Goal: Task Accomplishment & Management: Complete application form

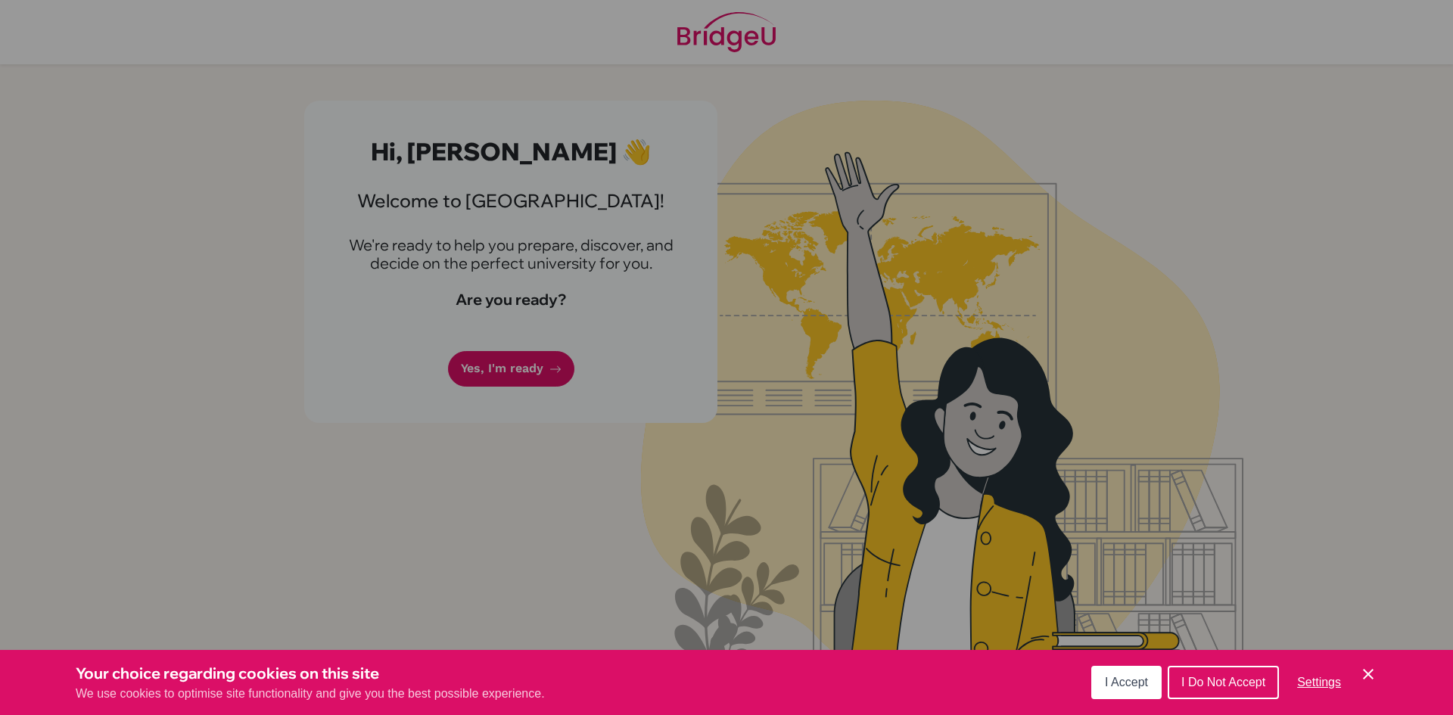
click at [440, 448] on div "Cookie Preferences" at bounding box center [726, 357] width 1453 height 715
click at [1140, 682] on span "I Accept" at bounding box center [1126, 682] width 43 height 13
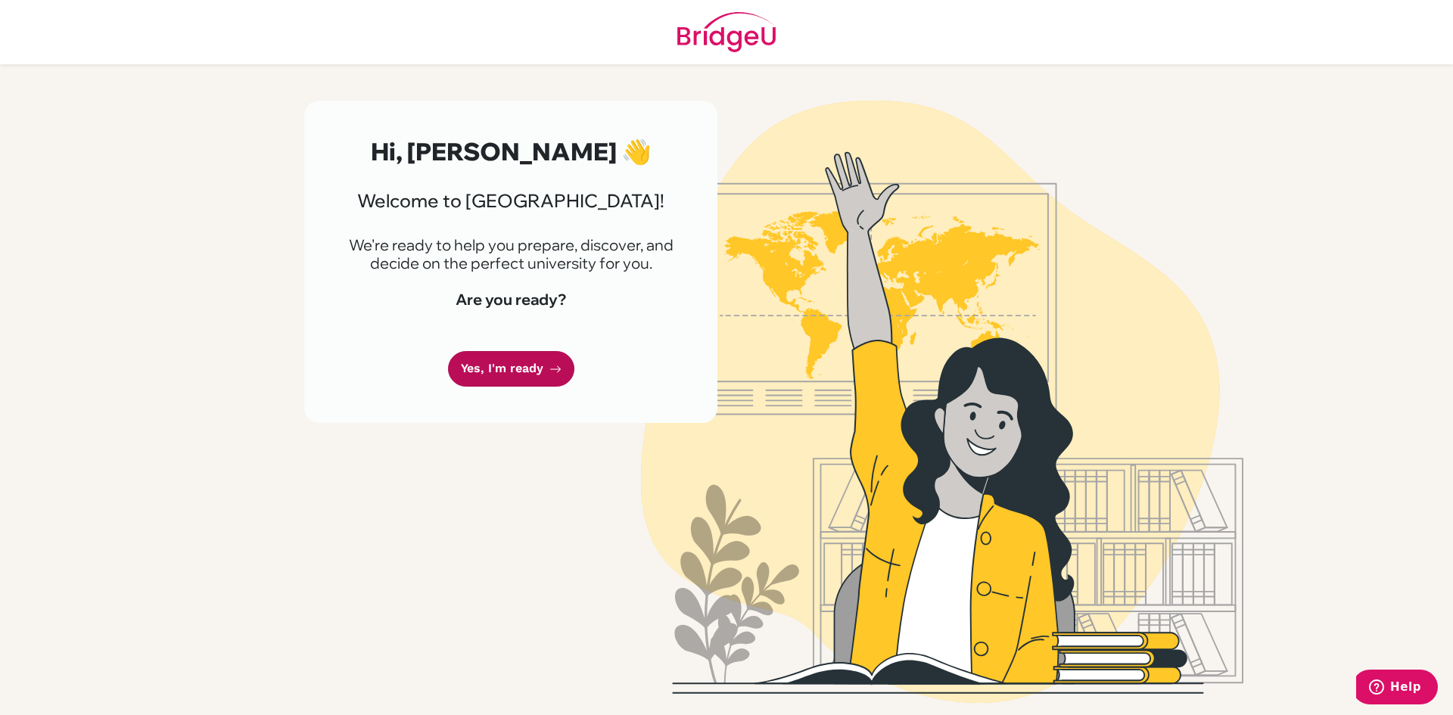
click at [515, 363] on link "Yes, I'm ready" at bounding box center [511, 369] width 126 height 36
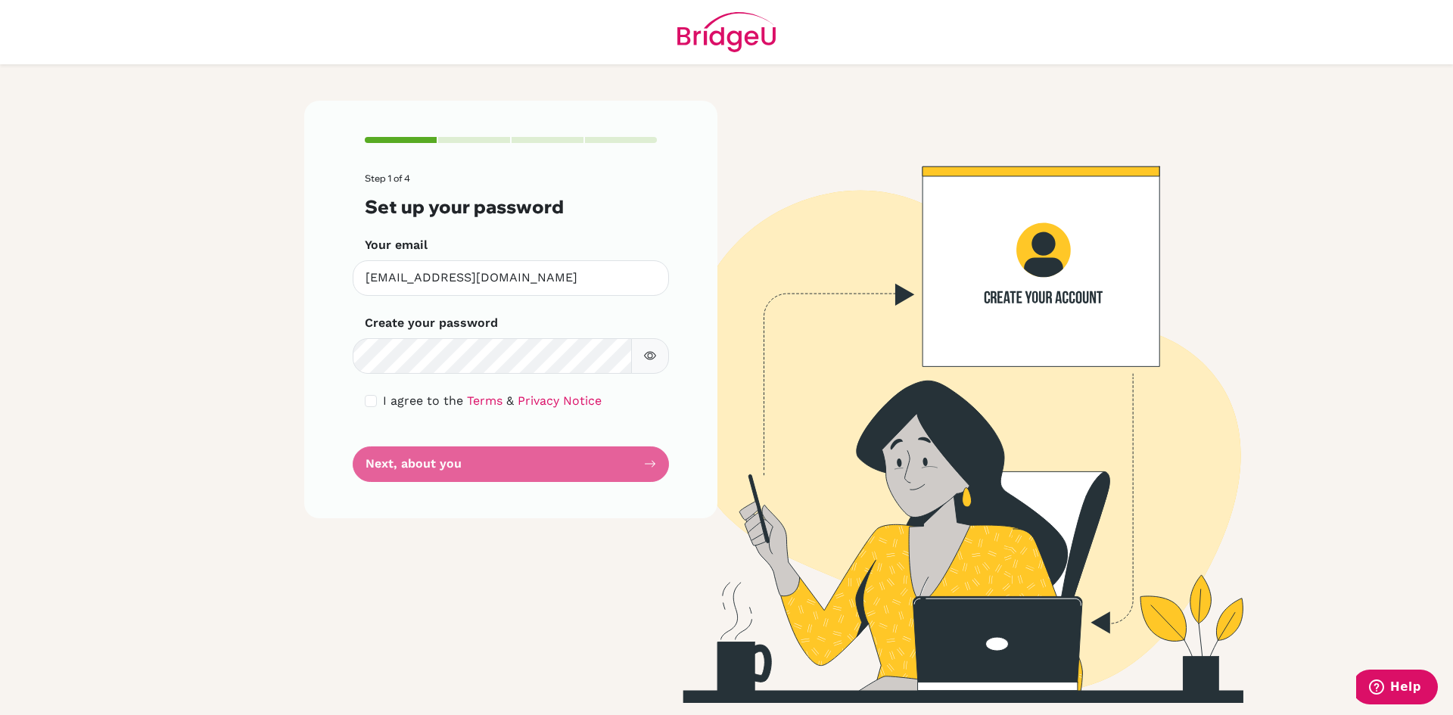
click at [636, 352] on button "button" at bounding box center [650, 356] width 38 height 36
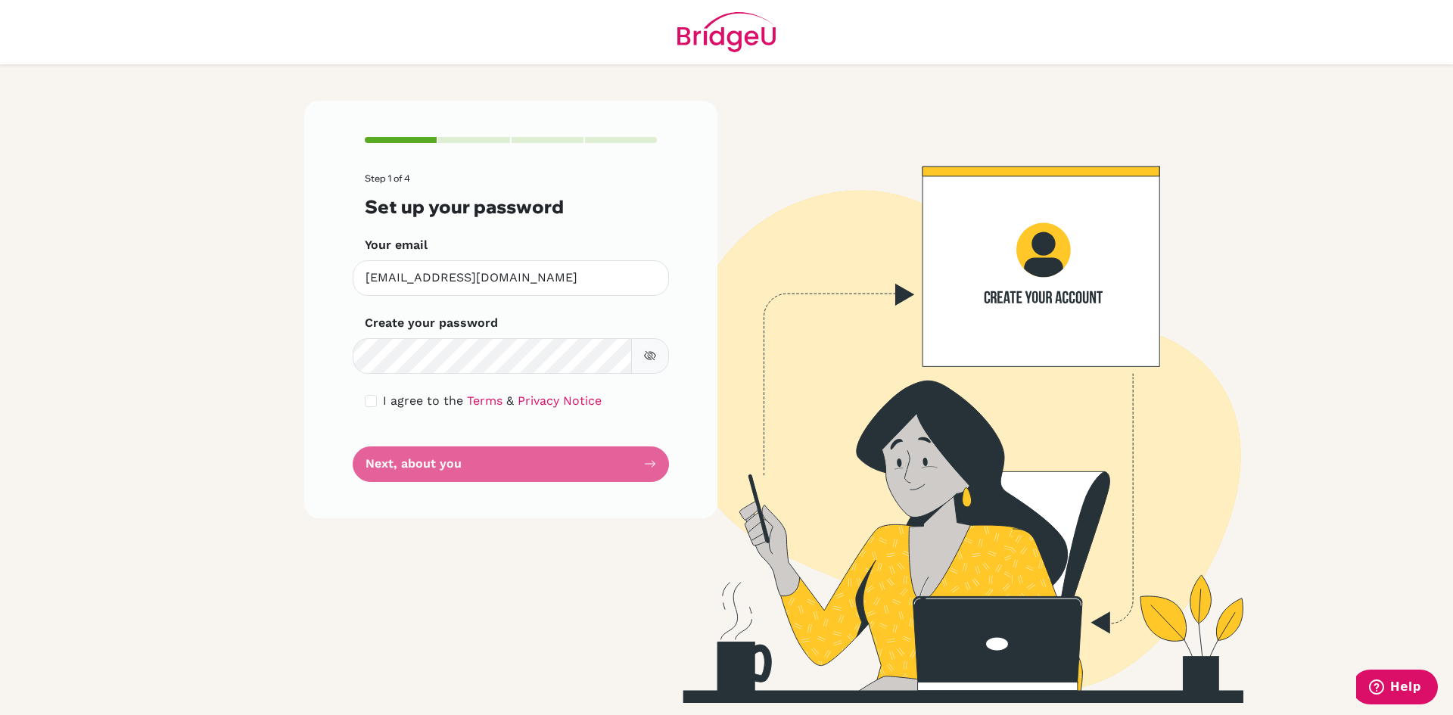
click at [636, 352] on button "button" at bounding box center [650, 356] width 38 height 36
click at [377, 400] on div "I agree to the Terms & Privacy Notice" at bounding box center [511, 401] width 292 height 18
click at [549, 446] on form "Step 1 of 4 Set up your password Your email vickesh10@trins.org Invalid email C…" at bounding box center [511, 327] width 292 height 309
click at [559, 458] on form "Step 1 of 4 Set up your password Your email vickesh10@trins.org Invalid email C…" at bounding box center [511, 327] width 292 height 309
click at [654, 449] on form "Step 1 of 4 Set up your password Your email vickesh10@trins.org Invalid email C…" at bounding box center [511, 327] width 292 height 309
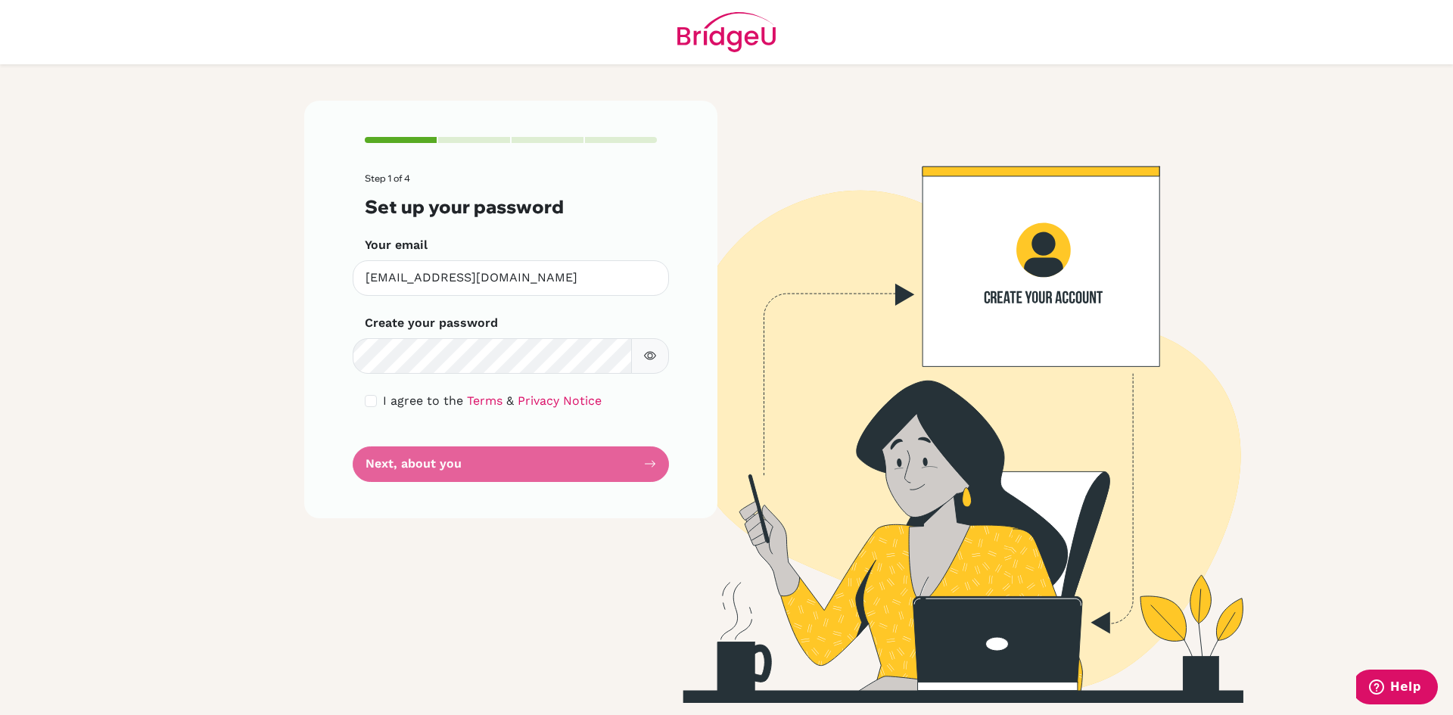
click at [632, 483] on div "Step 1 of 4 Set up your password Your email vickesh10@trins.org Invalid email C…" at bounding box center [510, 310] width 413 height 418
click at [369, 402] on input "checkbox" at bounding box center [371, 401] width 12 height 12
checkbox input "true"
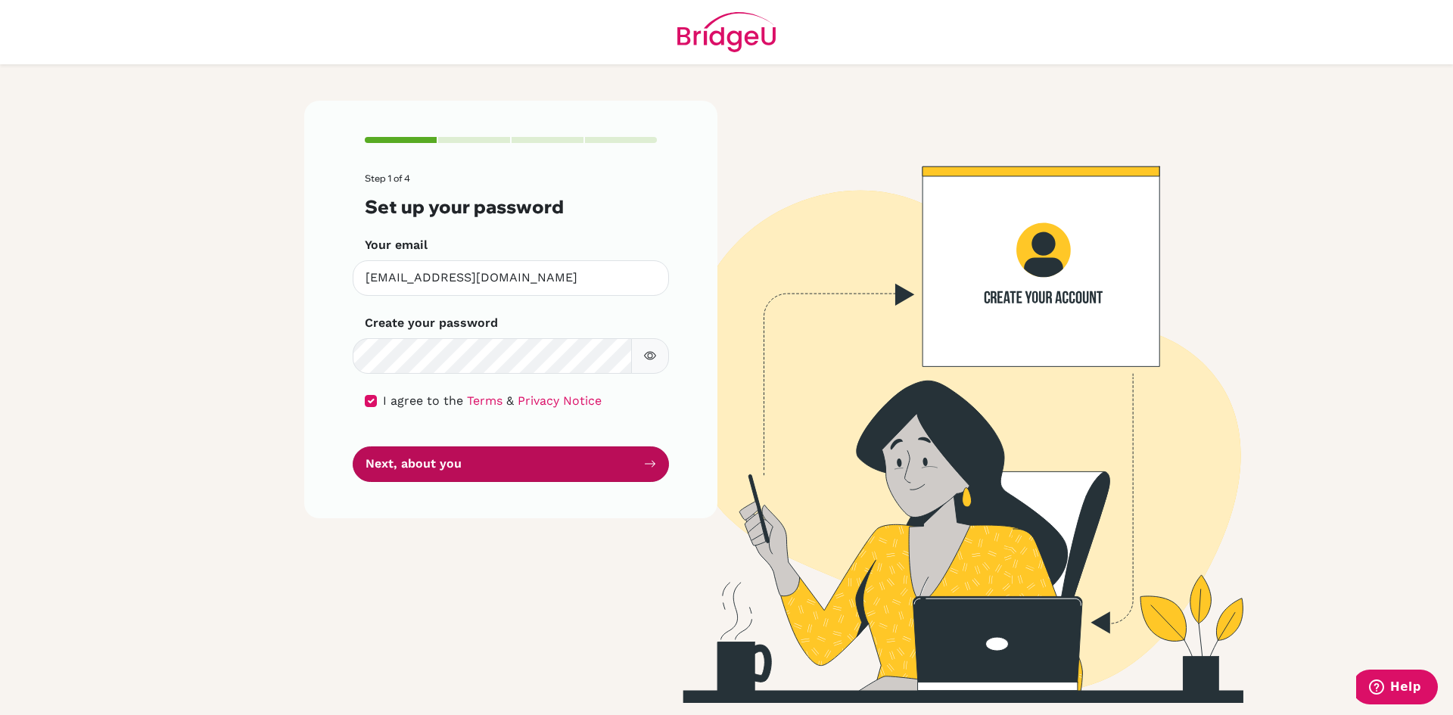
click at [442, 474] on button "Next, about you" at bounding box center [511, 464] width 316 height 36
